Goal: Task Accomplishment & Management: Complete application form

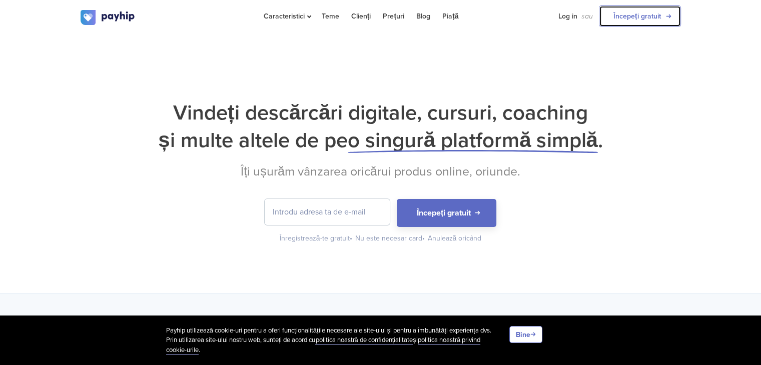
click at [653, 15] on font "Începeți gratuit" at bounding box center [638, 16] width 48 height 9
click at [525, 83] on div "Vindeți descărcări digitale, cursuri, coaching și multe altele de pe o singură …" at bounding box center [380, 164] width 761 height 260
click at [617, 15] on font "Începeți gratuit" at bounding box center [638, 16] width 48 height 9
click at [395, 13] on font "Prețuri" at bounding box center [394, 16] width 22 height 9
click at [568, 17] on font "Log in" at bounding box center [568, 16] width 19 height 9
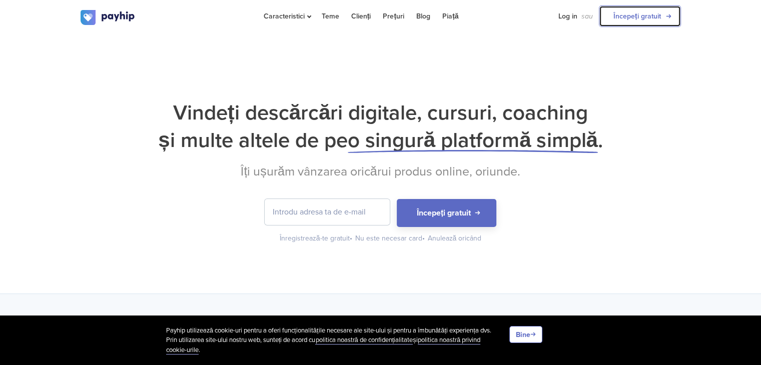
click at [652, 23] on link "Începeți gratuit" at bounding box center [640, 17] width 82 height 22
